Goal: Navigation & Orientation: Find specific page/section

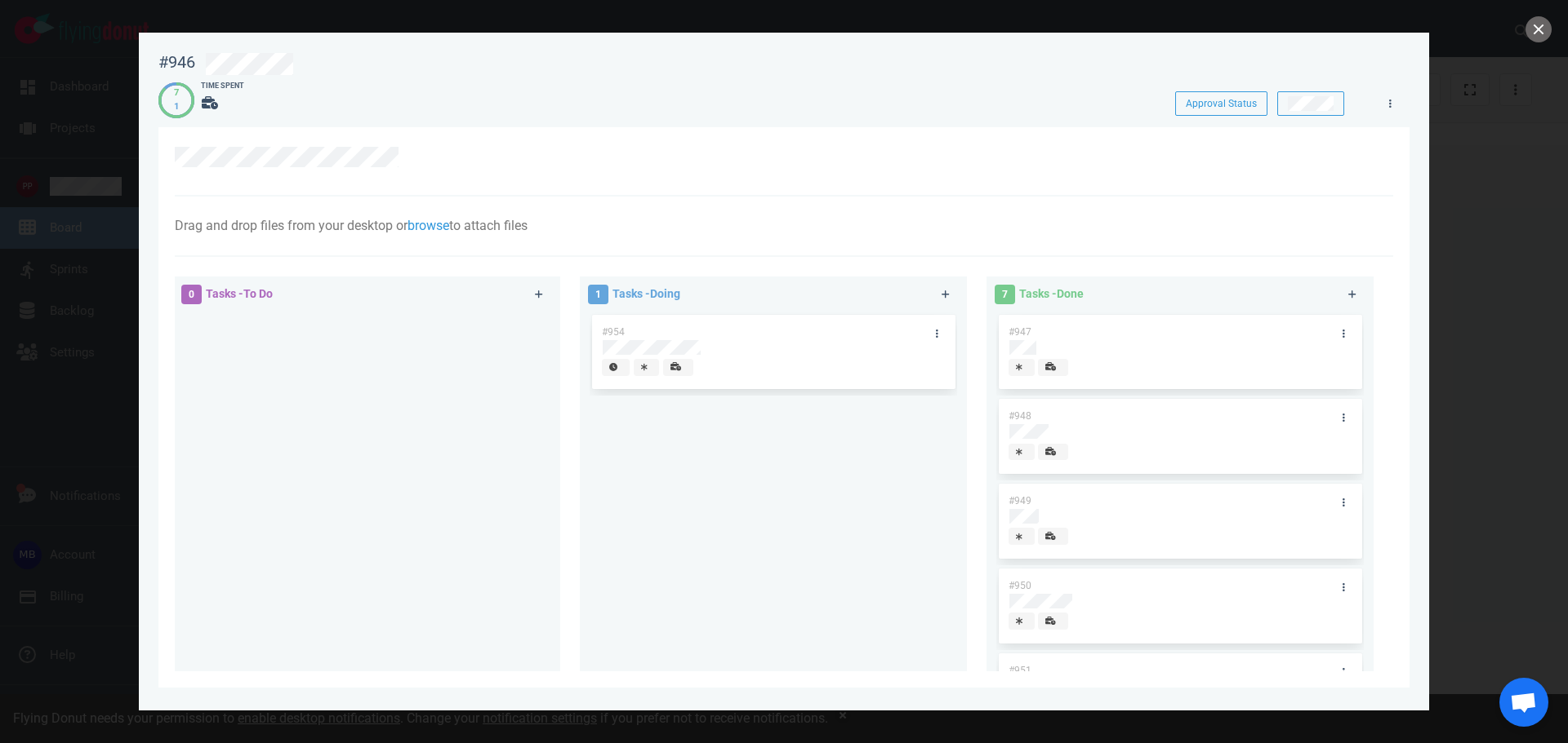
scroll to position [82, 0]
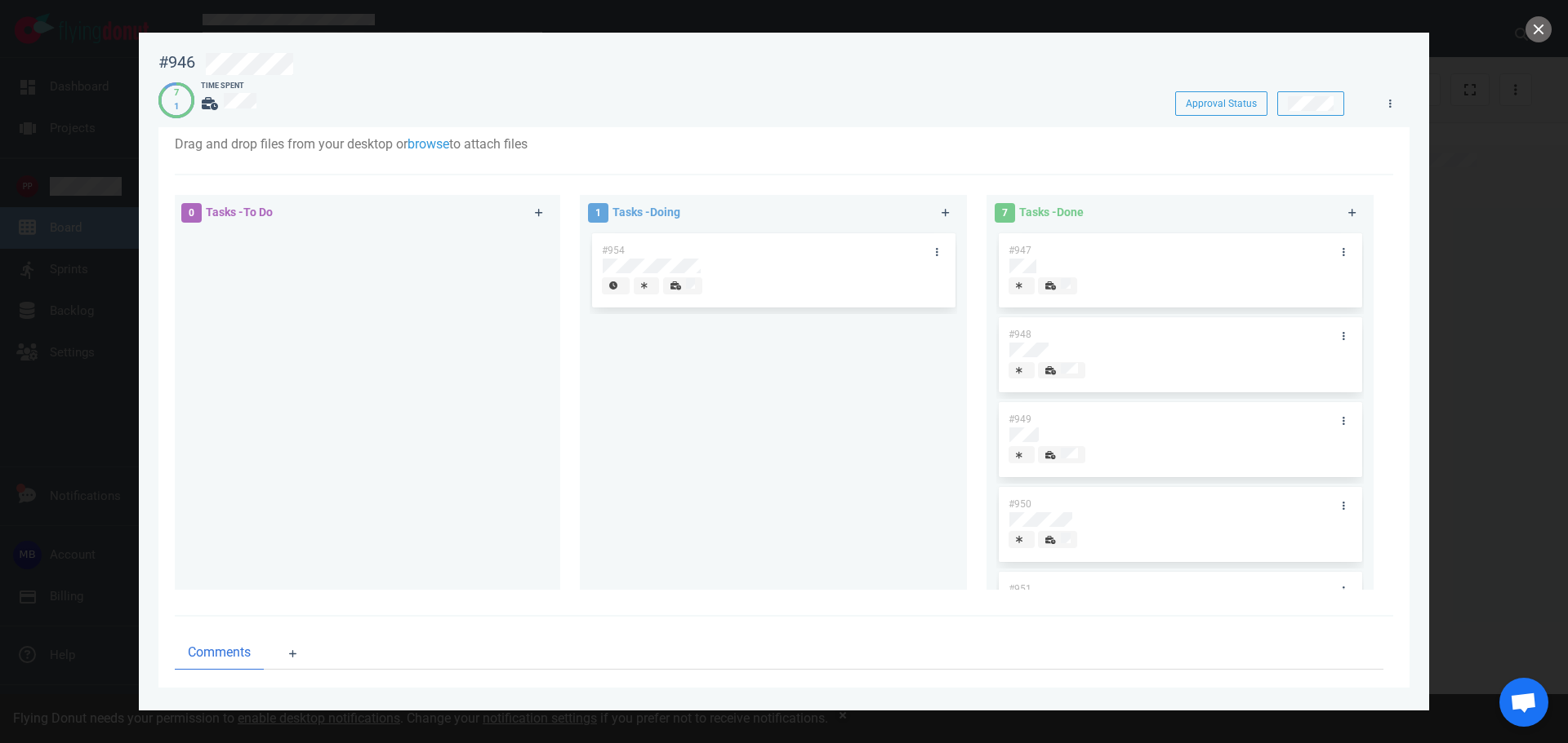
click at [225, 13] on div at bounding box center [784, 372] width 1568 height 743
click at [1521, 28] on div at bounding box center [784, 372] width 1568 height 743
click at [1534, 32] on button "close" at bounding box center [1538, 29] width 26 height 26
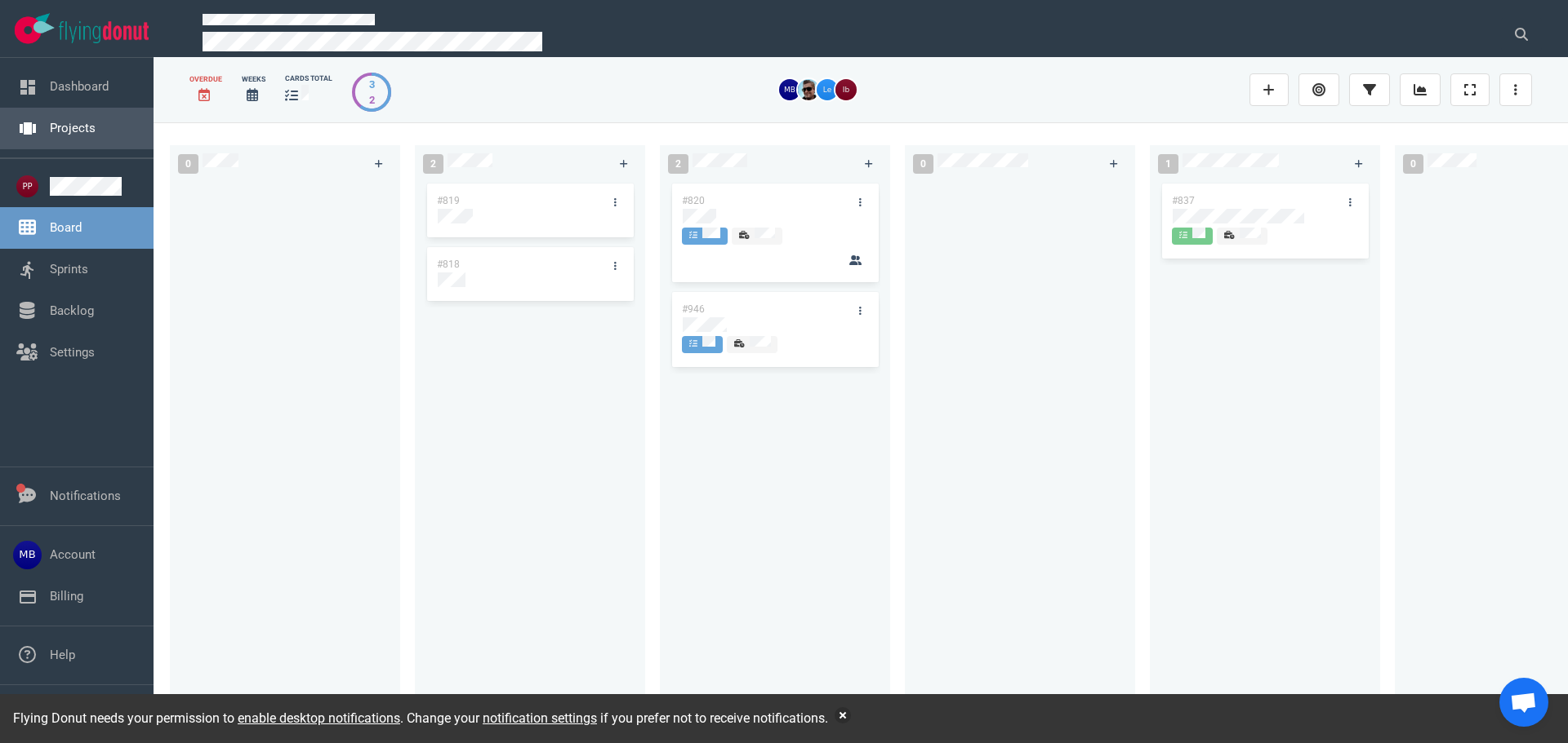
click at [96, 130] on link "Projects" at bounding box center [72, 127] width 45 height 14
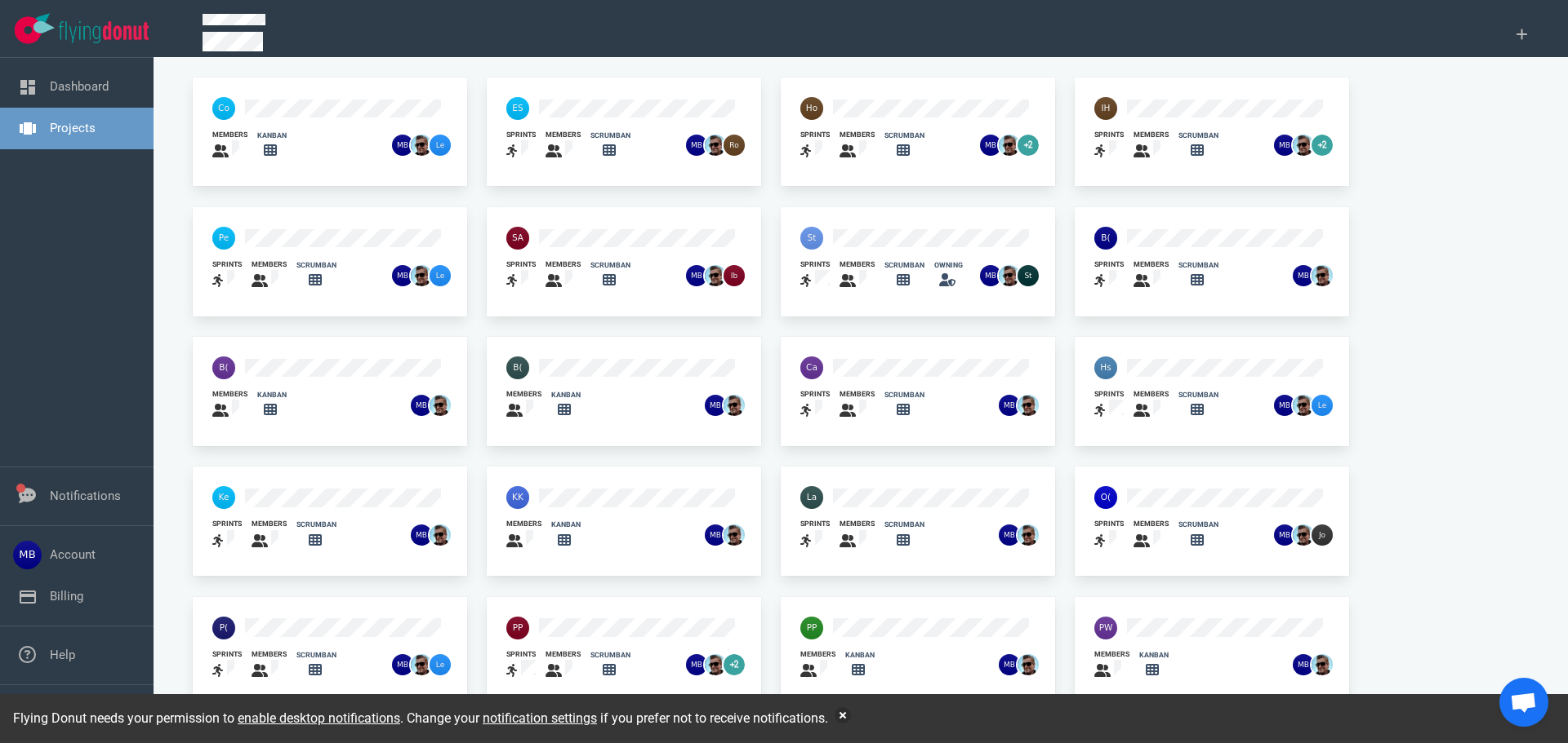
click at [609, 215] on div "sprints members scrumban" at bounding box center [624, 259] width 274 height 103
click at [601, 256] on div "scrumban" at bounding box center [605, 276] width 50 height 50
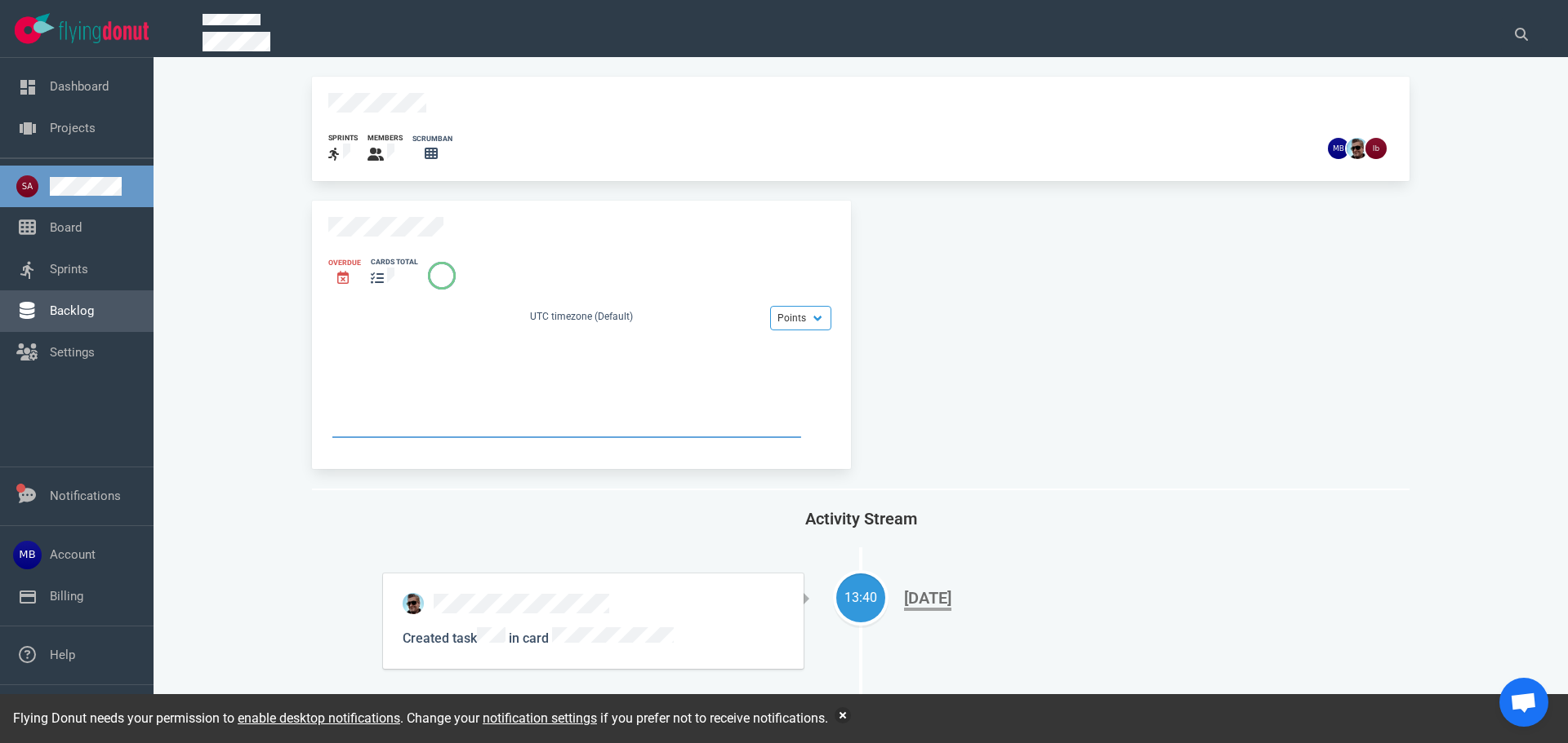
click at [89, 316] on link "Backlog" at bounding box center [72, 311] width 44 height 14
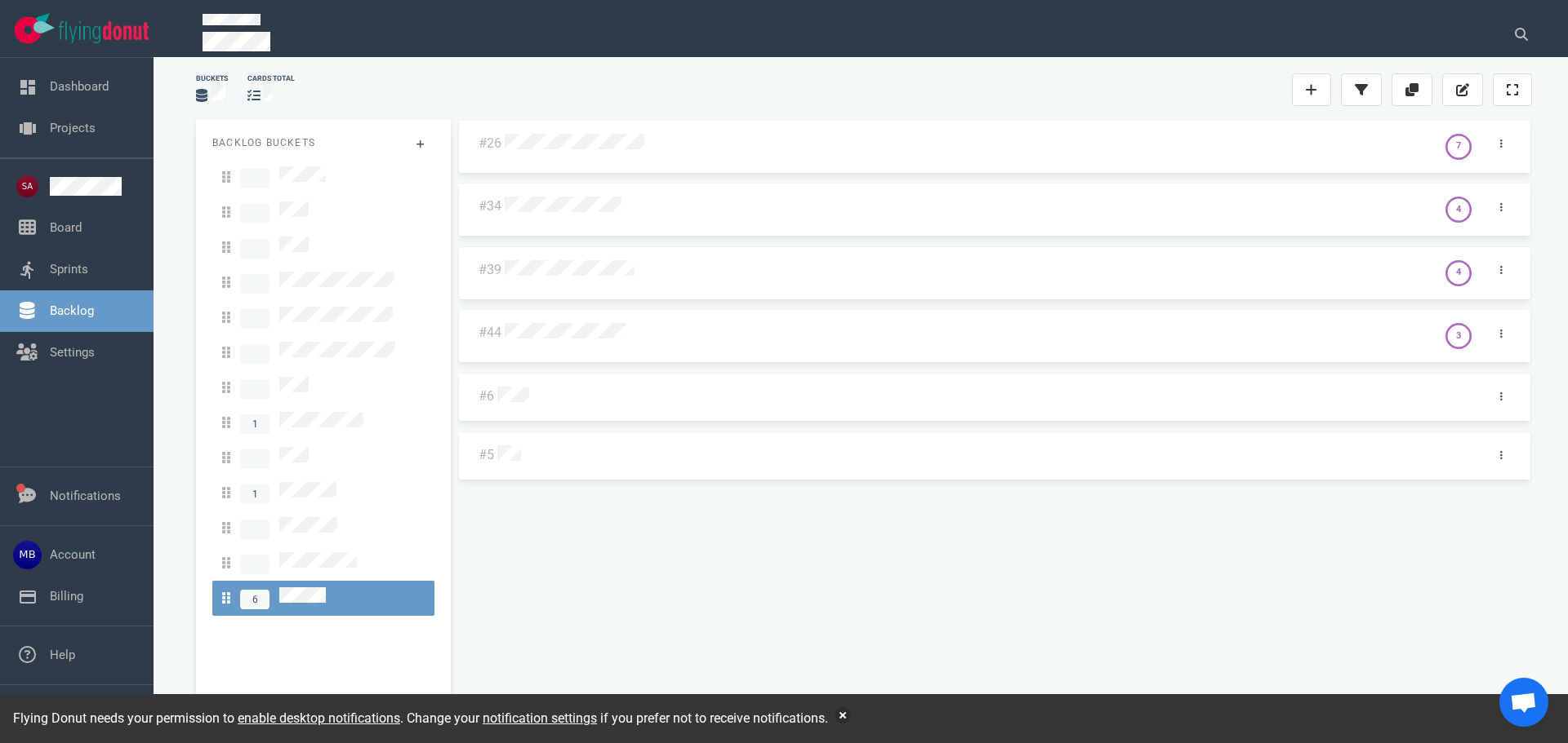
click at [608, 321] on div at bounding box center [966, 333] width 932 height 40
click at [607, 278] on div at bounding box center [966, 271] width 922 height 21
click at [102, 94] on link "Dashboard" at bounding box center [79, 86] width 59 height 14
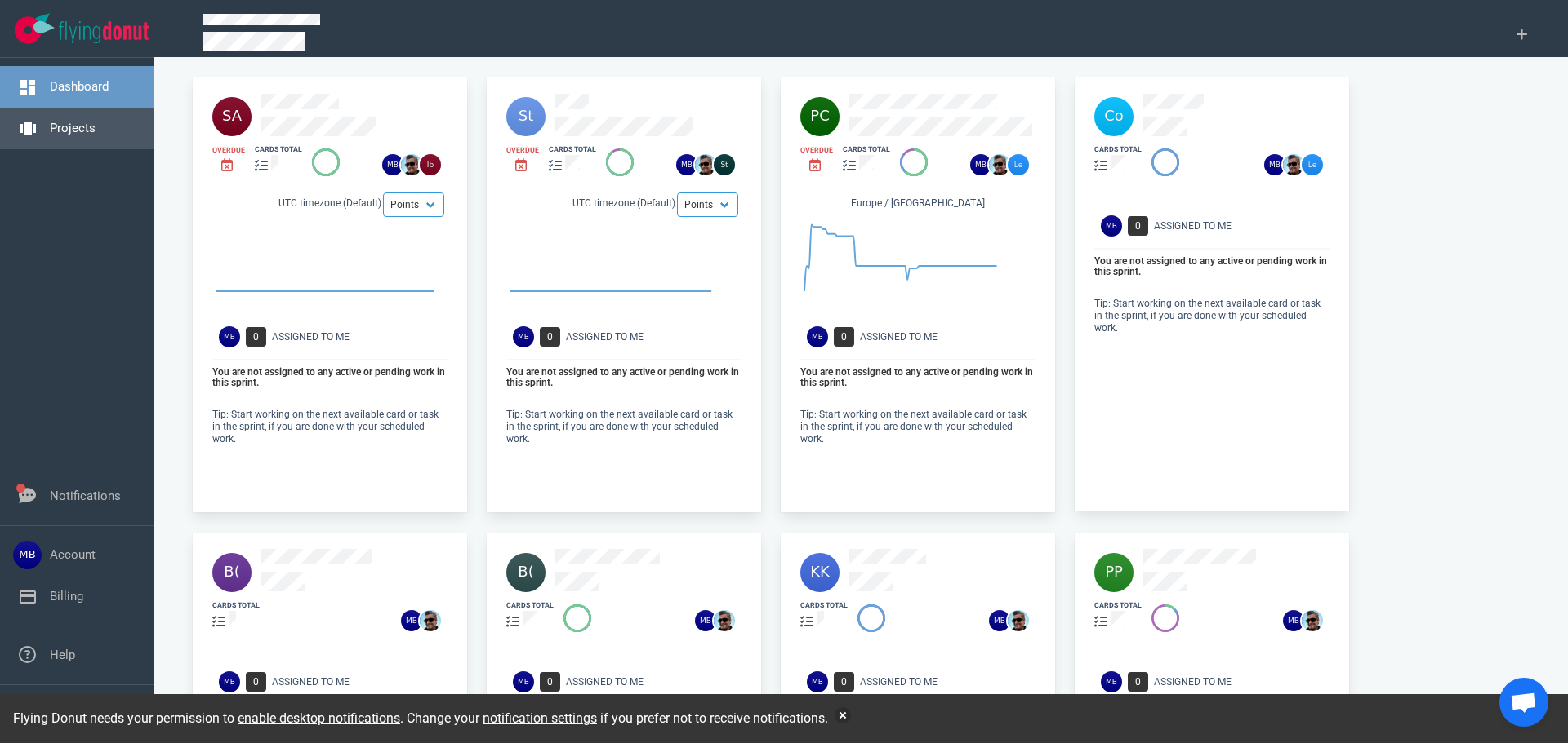
click at [67, 132] on link "Projects" at bounding box center [72, 127] width 45 height 14
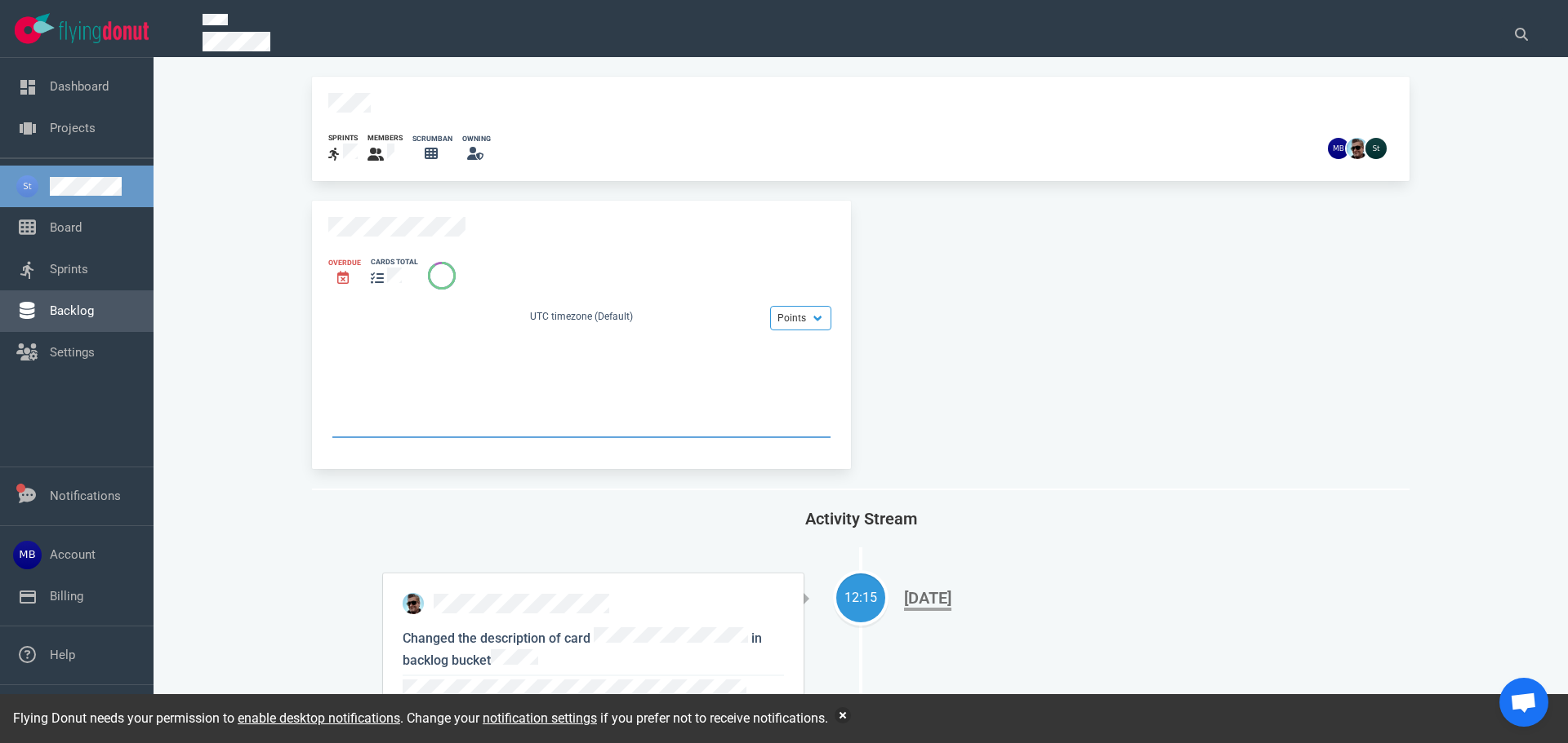
click at [55, 318] on link "Backlog" at bounding box center [72, 311] width 44 height 14
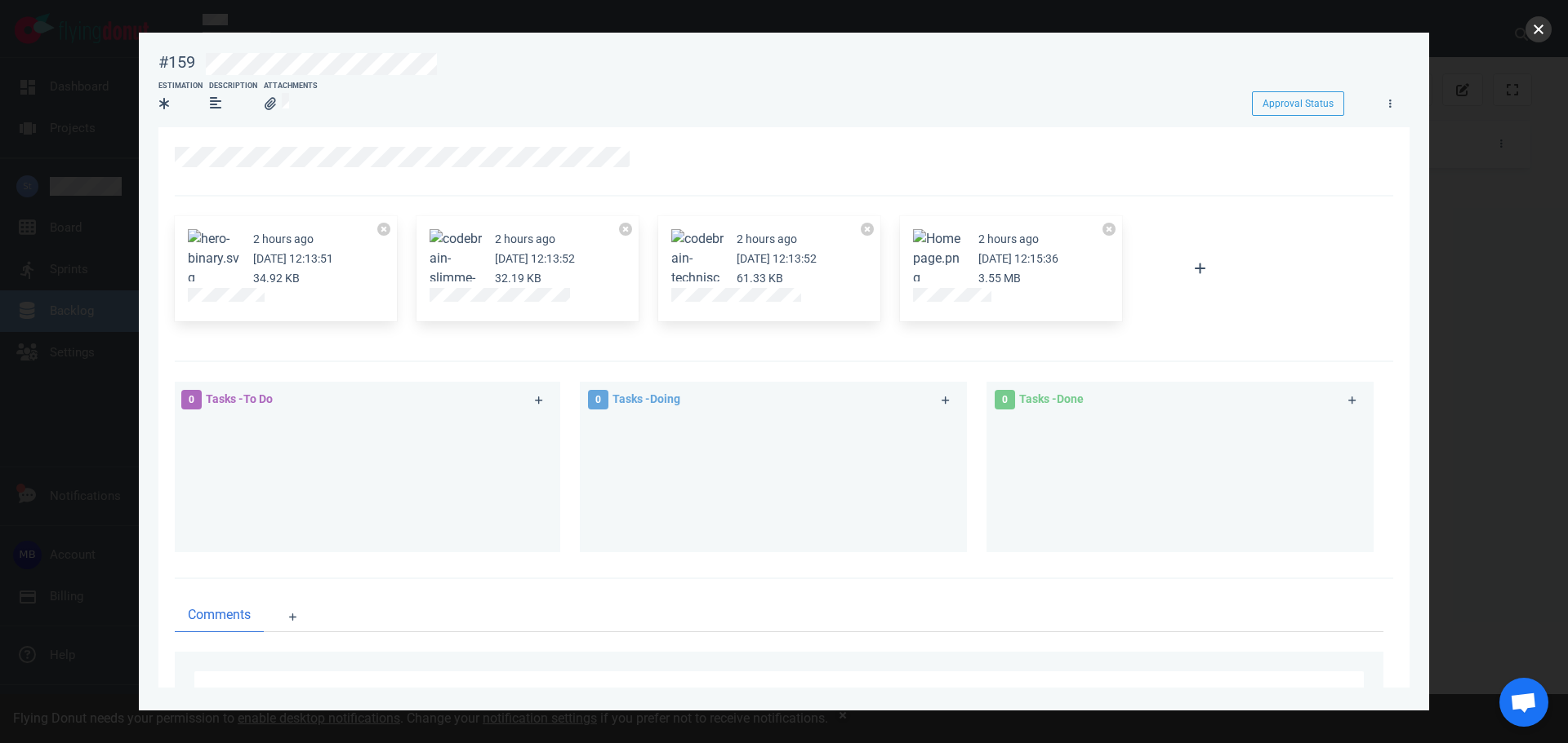
click at [1534, 26] on button "close" at bounding box center [1538, 29] width 26 height 26
click at [80, 224] on div at bounding box center [784, 372] width 1568 height 743
